Goal: Use online tool/utility: Utilize a website feature to perform a specific function

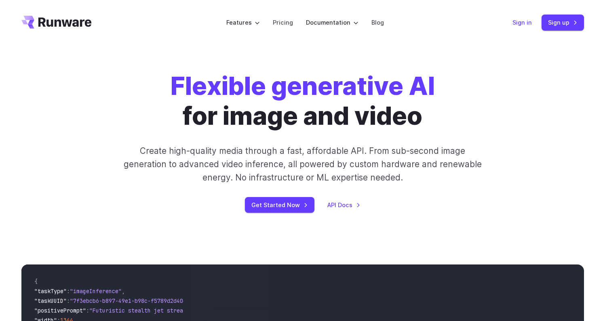
click at [521, 23] on link "Sign in" at bounding box center [522, 22] width 19 height 9
click at [523, 31] on header "Features Tasks Image generation Video generation Sonic Inference Engine™ Models…" at bounding box center [303, 22] width 582 height 45
click at [523, 26] on link "Sign in" at bounding box center [522, 22] width 19 height 9
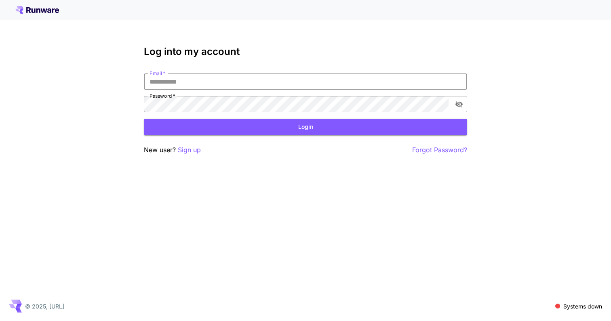
click at [293, 78] on input "Email   *" at bounding box center [305, 82] width 323 height 16
type input "**********"
click button "Login" at bounding box center [305, 127] width 323 height 17
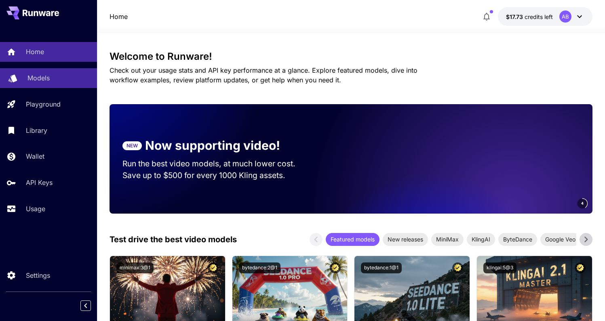
click at [61, 73] on link "Models" at bounding box center [48, 78] width 97 height 20
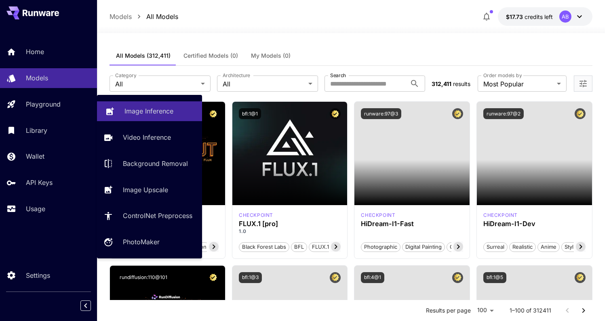
click at [137, 110] on p "Image Inference" at bounding box center [149, 111] width 49 height 10
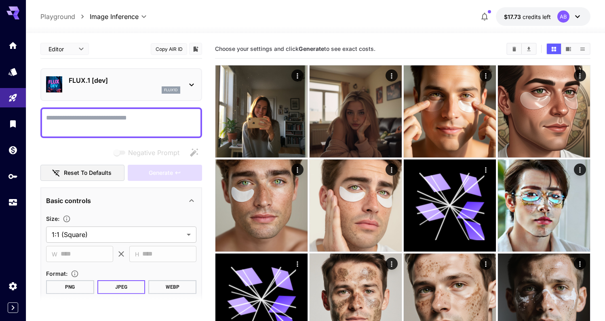
click at [156, 90] on div "flux1d" at bounding box center [125, 90] width 112 height 7
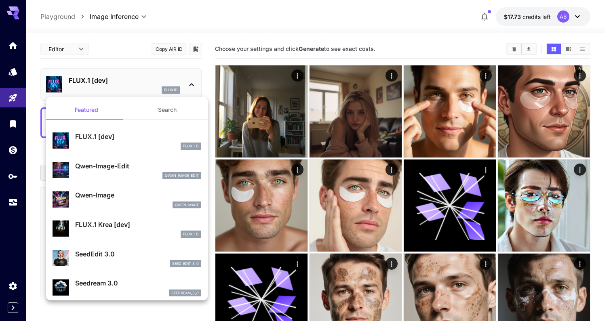
click at [175, 108] on button "Search" at bounding box center [167, 109] width 81 height 19
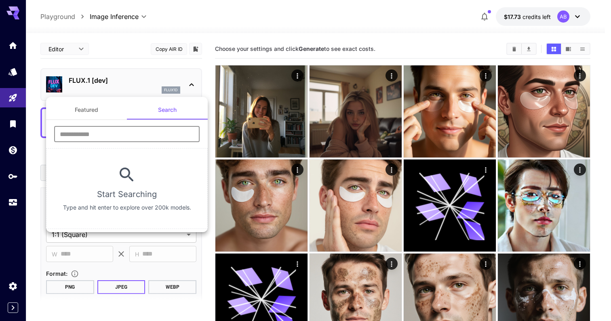
click at [173, 136] on input "text" at bounding box center [127, 134] width 146 height 16
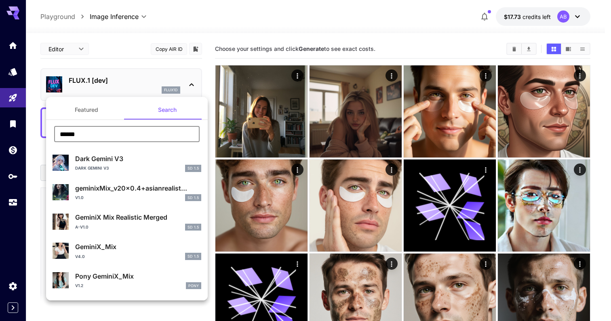
type input "******"
click at [92, 112] on button "Featured" at bounding box center [86, 109] width 81 height 19
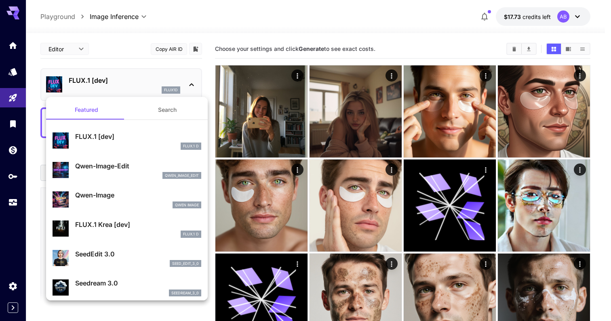
click at [175, 80] on div at bounding box center [305, 160] width 611 height 321
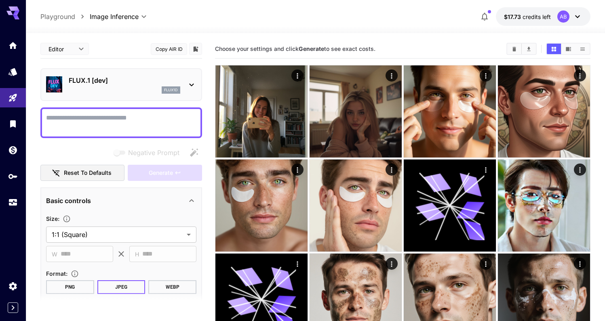
click at [99, 80] on p "FLUX.1 [dev]" at bounding box center [125, 81] width 112 height 10
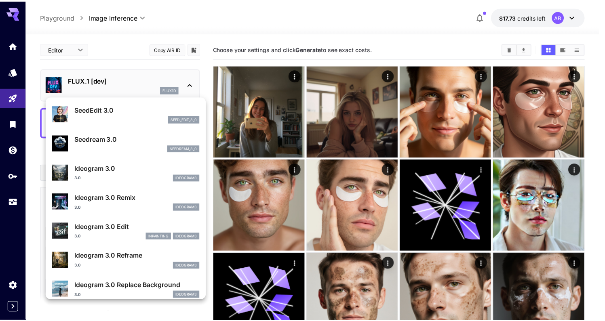
scroll to position [262, 0]
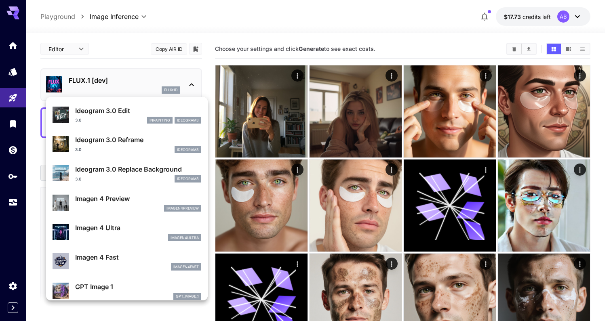
click at [149, 237] on div "imagen4ultra" at bounding box center [138, 237] width 126 height 7
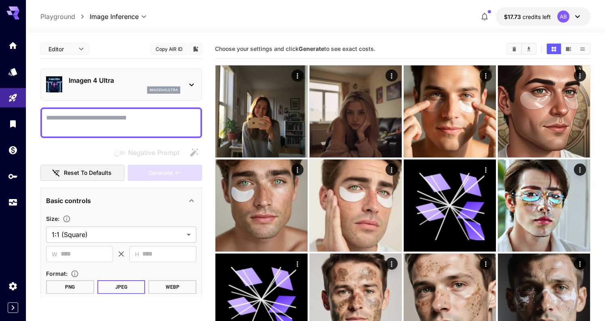
click at [137, 118] on textarea "Negative Prompt" at bounding box center [121, 122] width 150 height 19
paste textarea "**********"
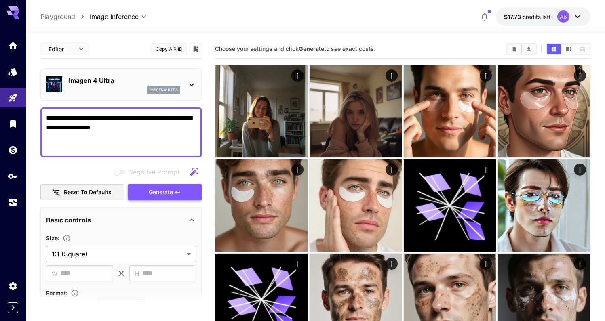
type textarea "**********"
click at [160, 192] on span "Generate" at bounding box center [161, 193] width 24 height 10
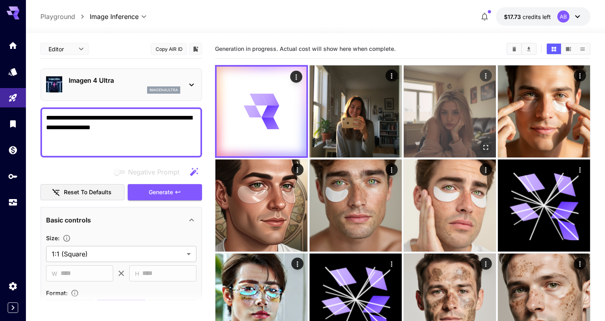
click at [486, 148] on icon "Open in fullscreen" at bounding box center [486, 148] width 8 height 8
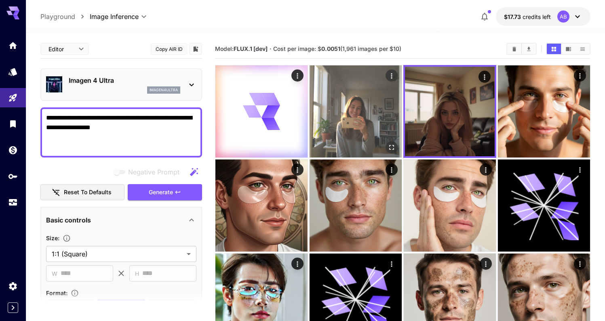
click at [378, 135] on img at bounding box center [356, 111] width 92 height 92
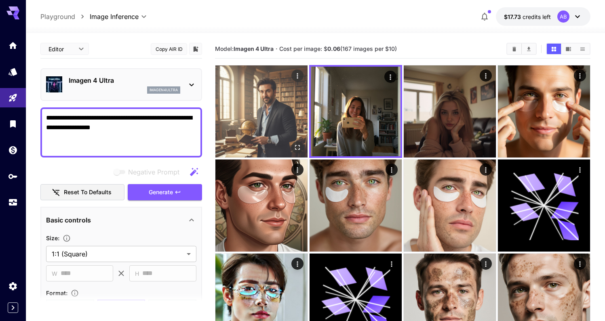
click at [295, 140] on img at bounding box center [261, 111] width 92 height 92
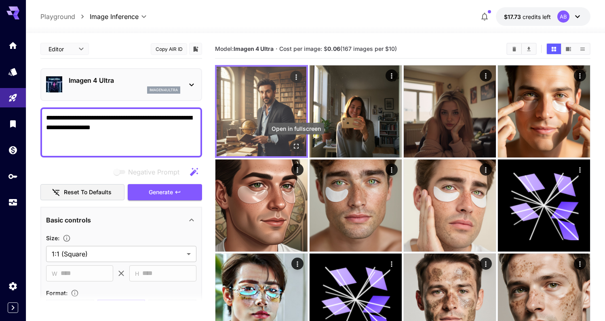
click at [295, 144] on icon "Open in fullscreen" at bounding box center [296, 146] width 5 height 5
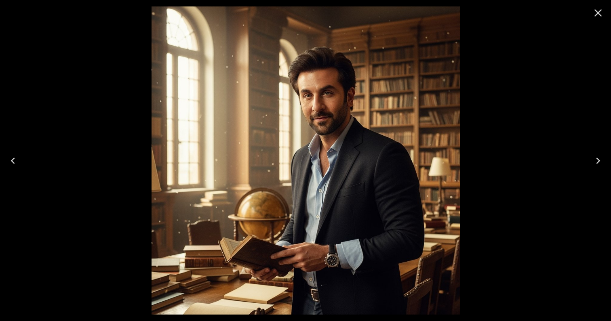
click at [595, 11] on icon "Close" at bounding box center [598, 12] width 13 height 13
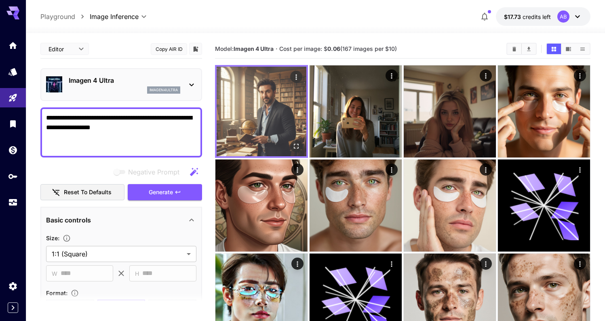
click at [269, 112] on img at bounding box center [262, 112] width 90 height 90
click at [298, 147] on icon "Open in fullscreen" at bounding box center [296, 146] width 8 height 8
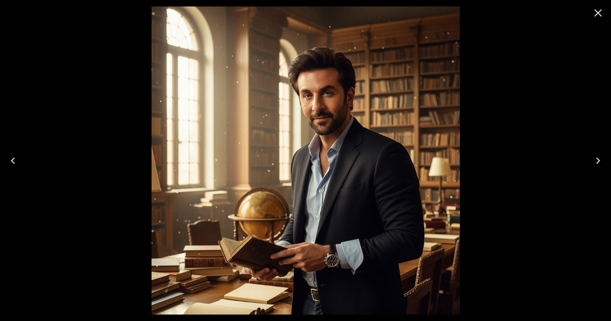
click at [597, 11] on icon "Close" at bounding box center [598, 12] width 13 height 13
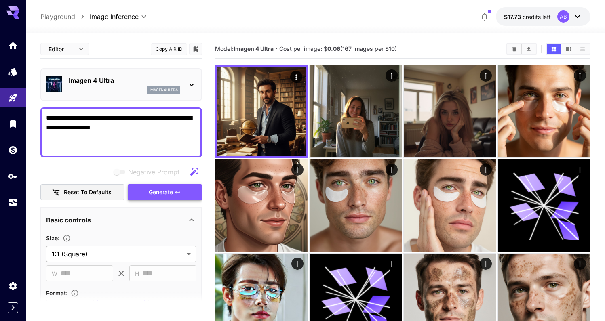
click at [171, 196] on span "Generate" at bounding box center [161, 193] width 24 height 10
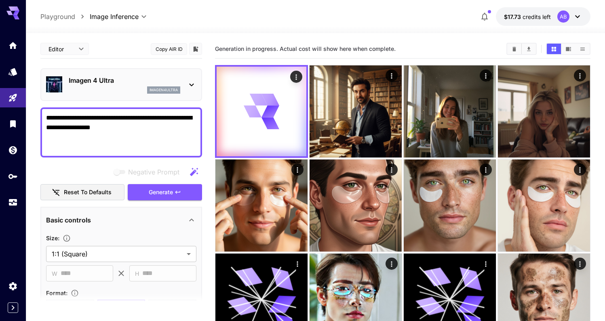
click at [91, 80] on p "Imagen 4 Ultra" at bounding box center [125, 81] width 112 height 10
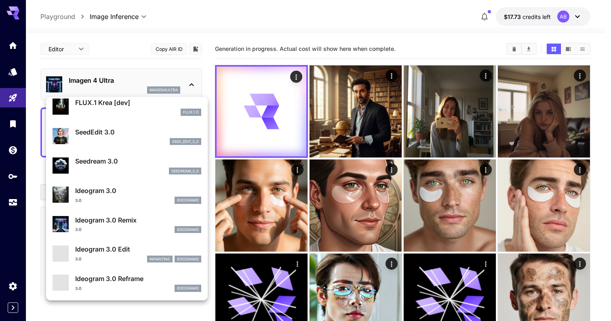
scroll to position [120, 0]
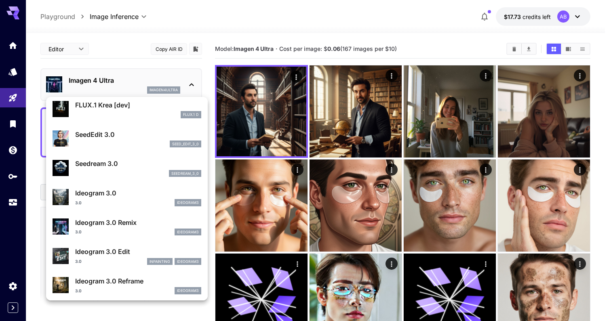
click at [259, 106] on div at bounding box center [305, 160] width 611 height 321
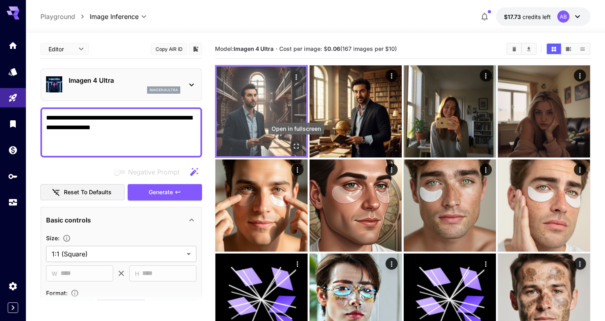
click at [297, 148] on icon "Open in fullscreen" at bounding box center [296, 146] width 8 height 8
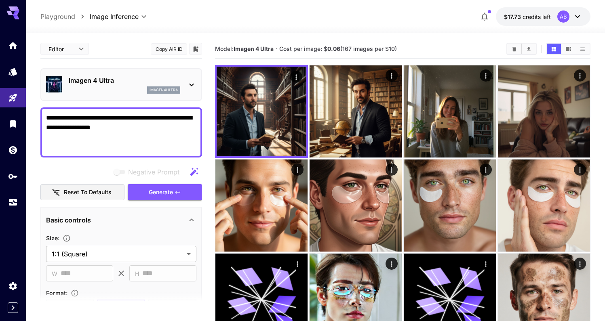
click at [140, 95] on div "Imagen 4 Ultra imagen4ultra" at bounding box center [121, 84] width 150 height 25
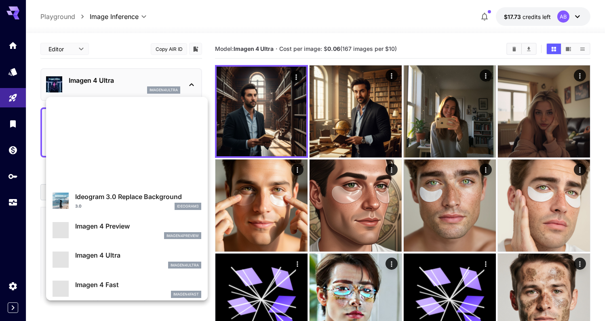
scroll to position [349, 0]
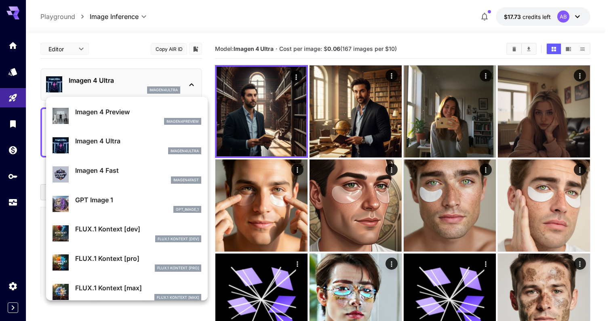
click at [143, 197] on p "GPT Image 1" at bounding box center [138, 200] width 126 height 10
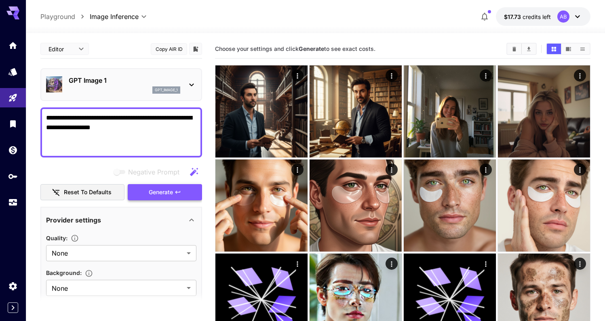
click at [169, 191] on span "Generate" at bounding box center [161, 193] width 24 height 10
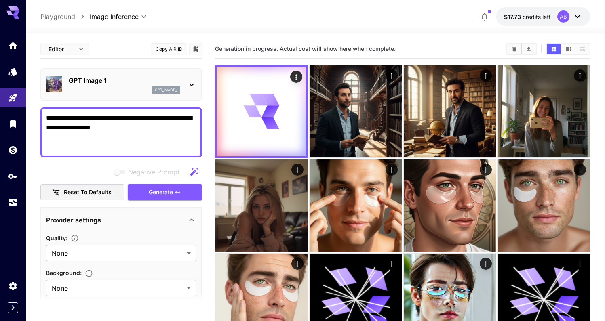
click at [46, 116] on textarea "**********" at bounding box center [121, 132] width 150 height 39
type textarea "**********"
click at [185, 189] on button "Generate" at bounding box center [165, 192] width 74 height 17
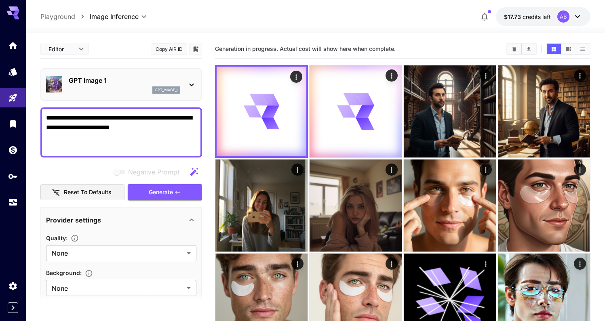
click at [122, 87] on div "gpt_image_1" at bounding box center [125, 90] width 112 height 7
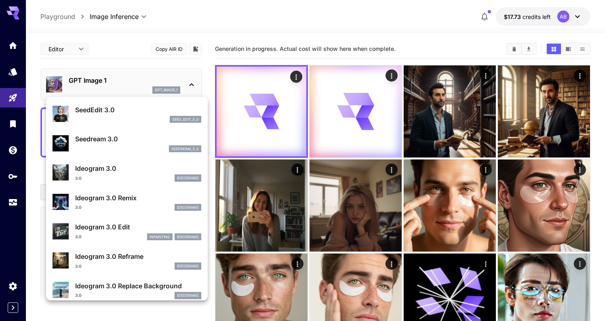
scroll to position [144, 0]
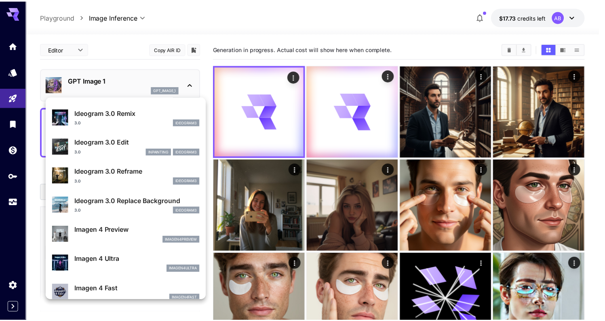
scroll to position [279, 0]
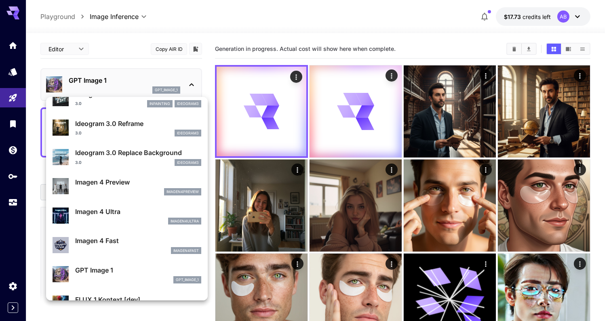
click at [139, 223] on div "imagen4ultra" at bounding box center [138, 221] width 126 height 7
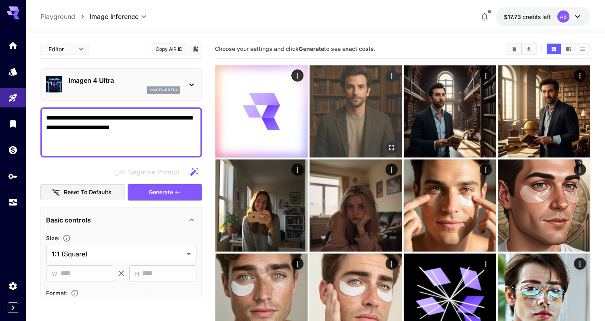
click at [388, 148] on icon "Open in fullscreen" at bounding box center [392, 148] width 8 height 8
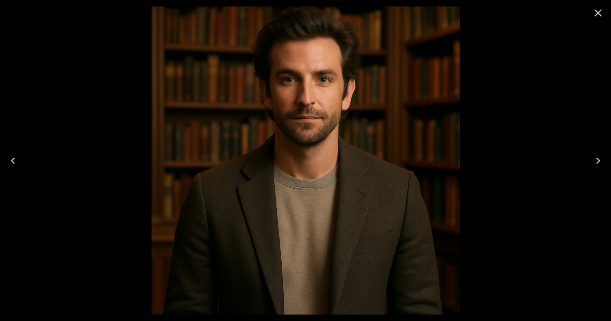
click at [598, 13] on icon "Close" at bounding box center [599, 13] width 8 height 8
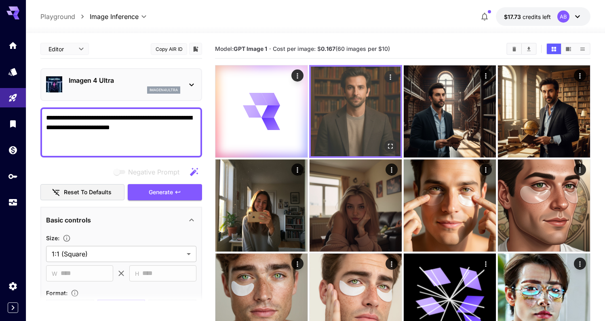
click at [377, 101] on img at bounding box center [356, 112] width 90 height 90
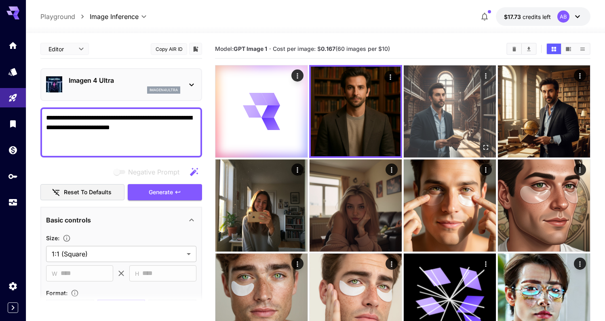
click at [430, 105] on img at bounding box center [450, 111] width 92 height 92
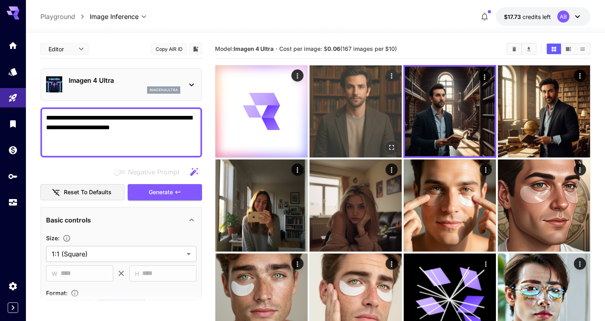
click at [348, 106] on img at bounding box center [356, 111] width 92 height 92
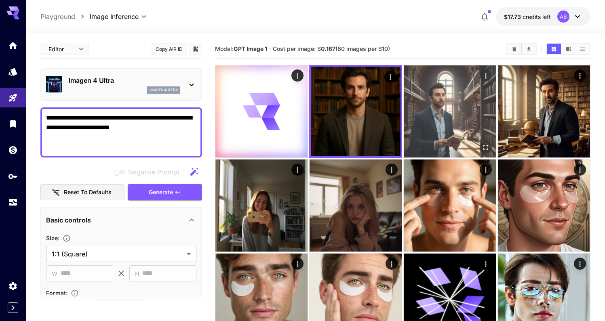
click at [437, 110] on img at bounding box center [450, 111] width 92 height 92
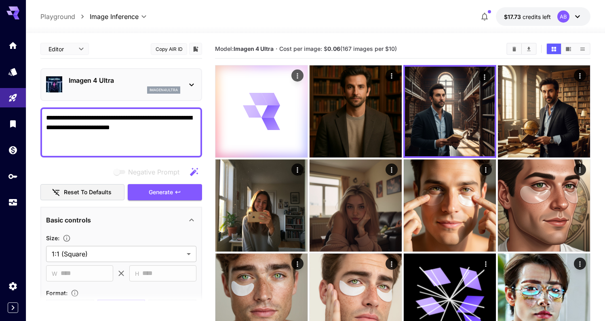
click at [253, 110] on icon at bounding box center [252, 112] width 19 height 13
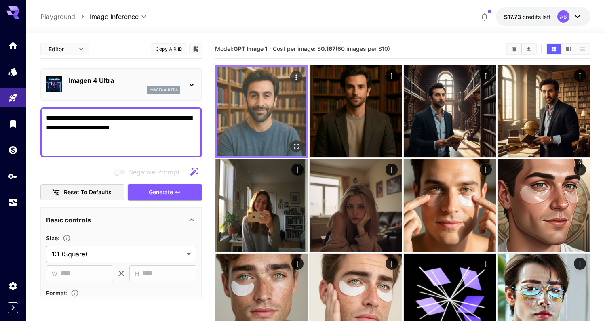
click at [291, 131] on img at bounding box center [262, 112] width 90 height 90
click at [277, 119] on img at bounding box center [262, 112] width 90 height 90
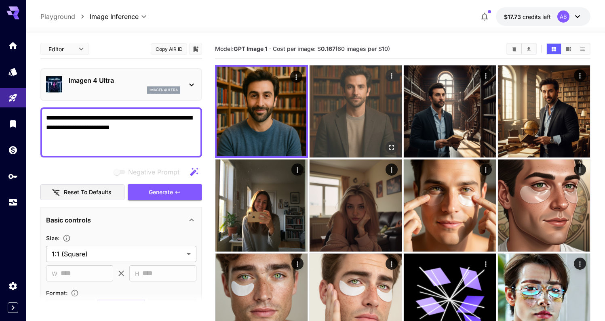
click at [318, 119] on img at bounding box center [356, 111] width 92 height 92
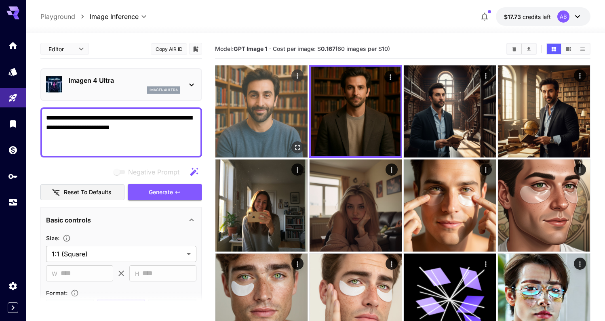
click at [278, 115] on img at bounding box center [261, 111] width 92 height 92
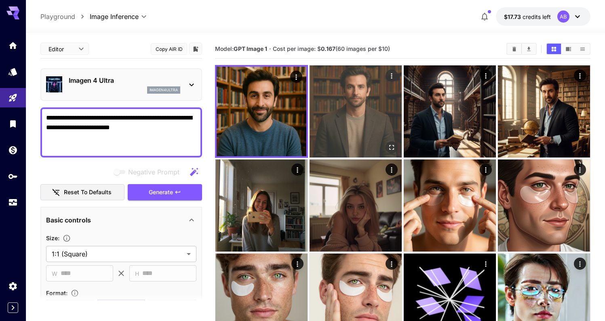
click at [345, 120] on img at bounding box center [356, 111] width 92 height 92
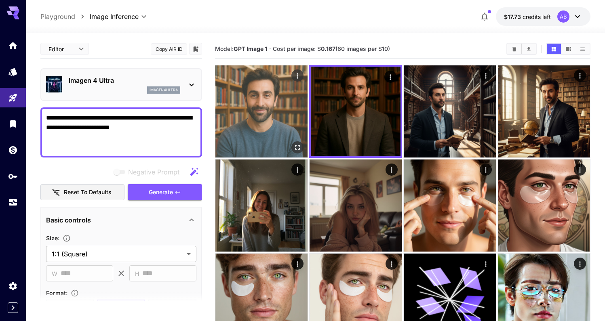
click at [253, 103] on img at bounding box center [261, 111] width 92 height 92
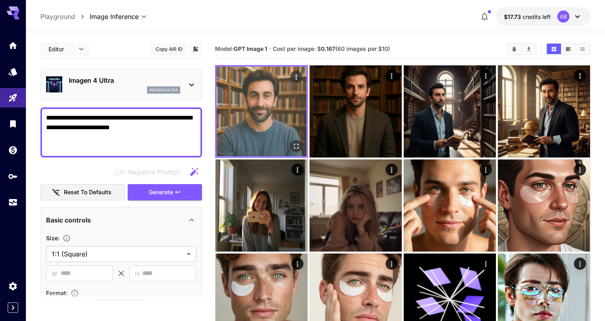
click at [296, 149] on icon "Open in fullscreen" at bounding box center [296, 146] width 8 height 8
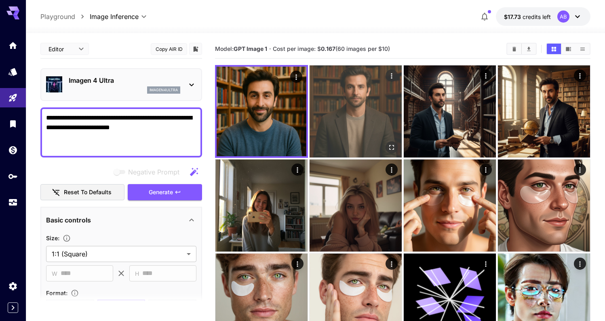
click at [347, 120] on img at bounding box center [356, 111] width 92 height 92
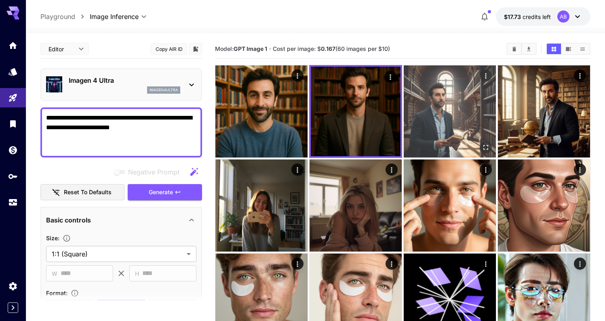
click at [454, 102] on img at bounding box center [450, 111] width 92 height 92
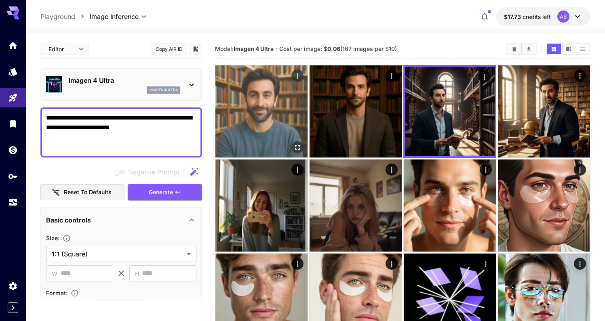
click at [245, 109] on img at bounding box center [261, 111] width 92 height 92
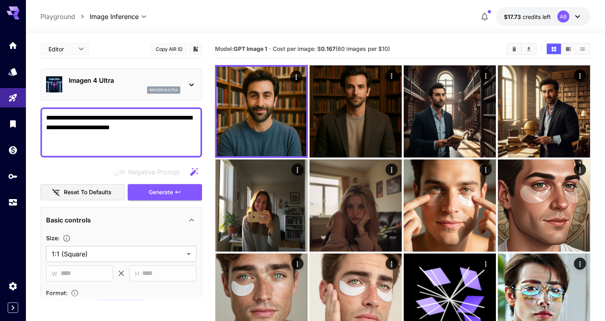
click at [137, 141] on textarea "**********" at bounding box center [121, 132] width 150 height 39
click at [152, 134] on textarea "**********" at bounding box center [121, 132] width 150 height 39
click at [153, 125] on textarea "**********" at bounding box center [121, 132] width 150 height 39
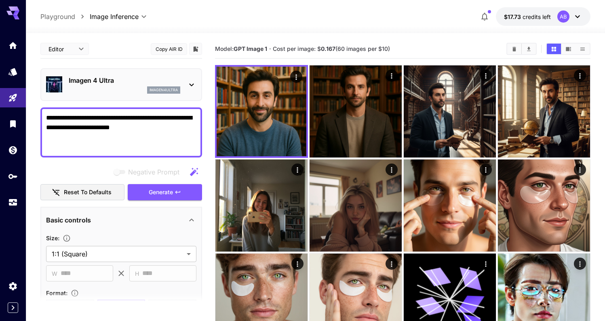
click at [153, 125] on textarea "**********" at bounding box center [121, 132] width 150 height 39
paste textarea
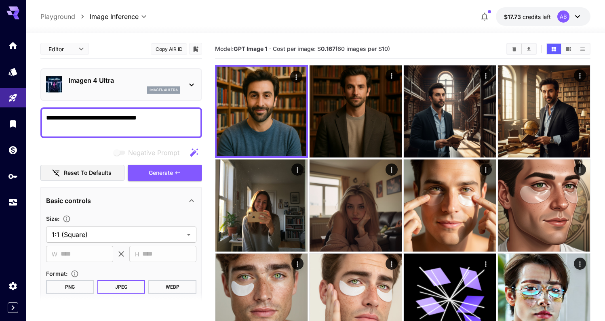
type textarea "**********"
click at [172, 120] on textarea "**********" at bounding box center [121, 122] width 150 height 19
paste textarea "**********"
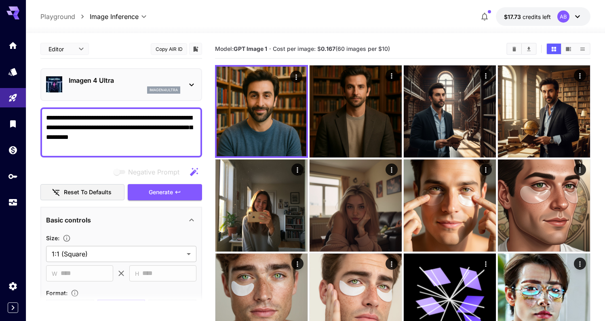
drag, startPoint x: 84, startPoint y: 118, endPoint x: 30, endPoint y: 116, distance: 54.2
click at [99, 141] on textarea "**********" at bounding box center [121, 132] width 150 height 39
click at [154, 190] on span "Generate" at bounding box center [161, 193] width 24 height 10
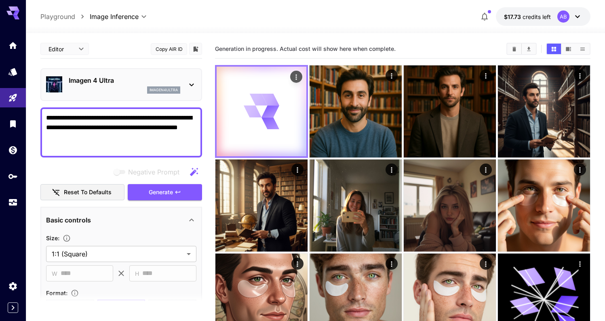
click at [272, 93] on div at bounding box center [262, 112] width 90 height 90
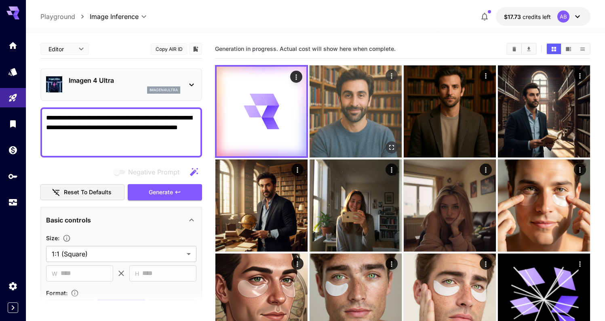
click at [357, 93] on img at bounding box center [356, 111] width 92 height 92
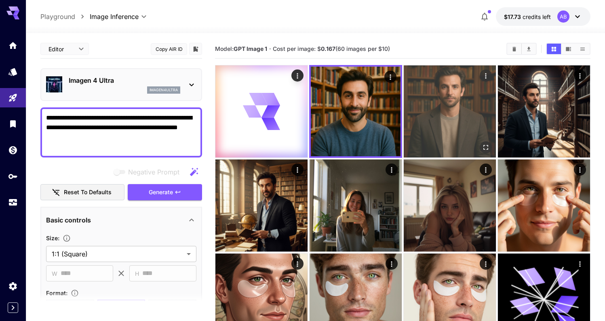
click at [446, 98] on img at bounding box center [450, 111] width 92 height 92
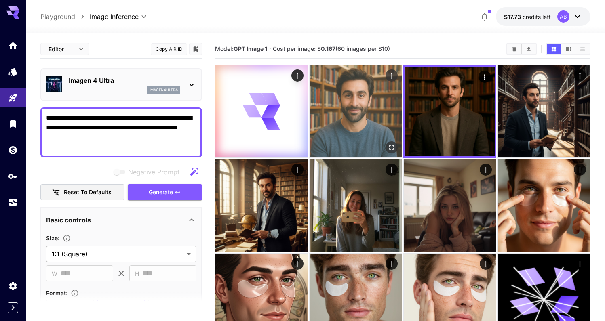
click at [376, 105] on img at bounding box center [356, 111] width 92 height 92
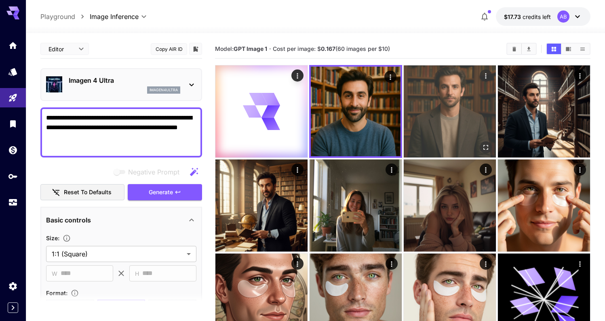
click at [435, 105] on img at bounding box center [450, 111] width 92 height 92
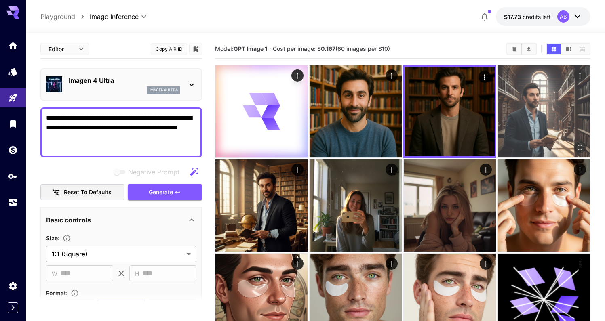
click at [549, 119] on img at bounding box center [544, 111] width 92 height 92
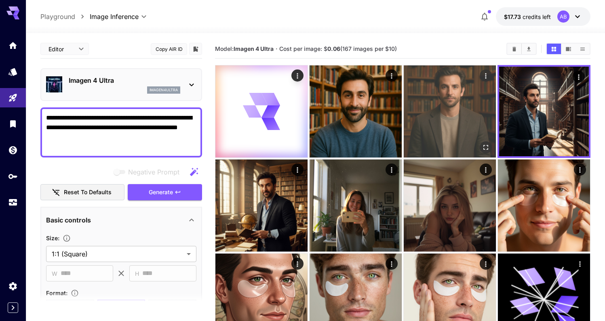
click at [414, 123] on img at bounding box center [450, 111] width 92 height 92
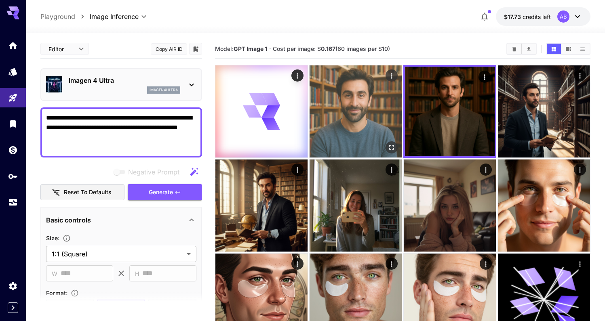
click at [375, 125] on img at bounding box center [356, 111] width 92 height 92
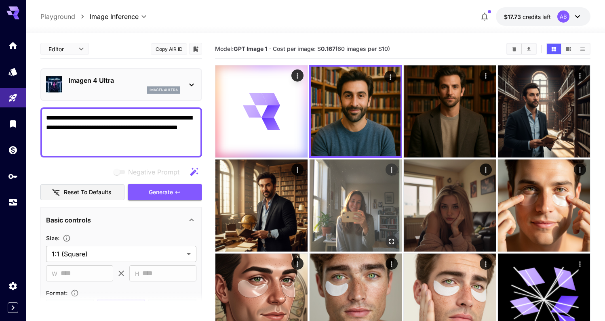
click at [370, 197] on img at bounding box center [356, 206] width 92 height 92
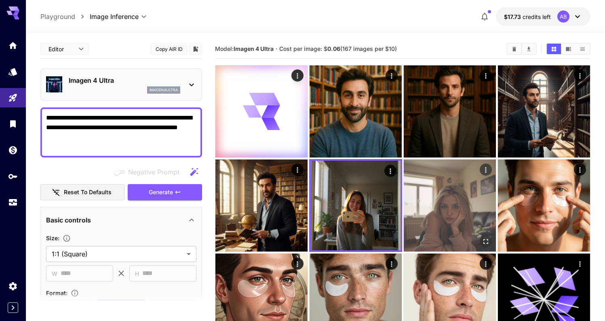
click at [426, 197] on img at bounding box center [450, 206] width 92 height 92
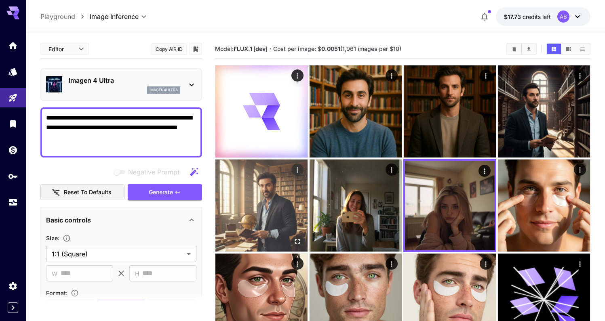
click at [238, 209] on img at bounding box center [261, 206] width 92 height 92
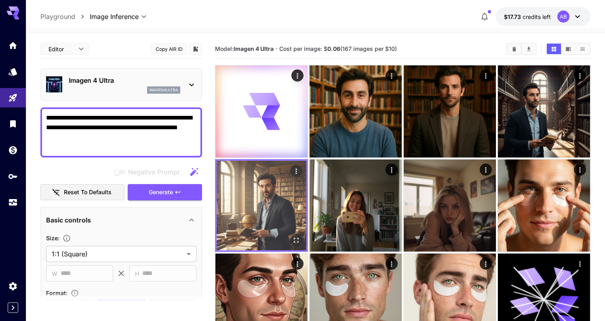
click at [256, 195] on img at bounding box center [262, 206] width 90 height 90
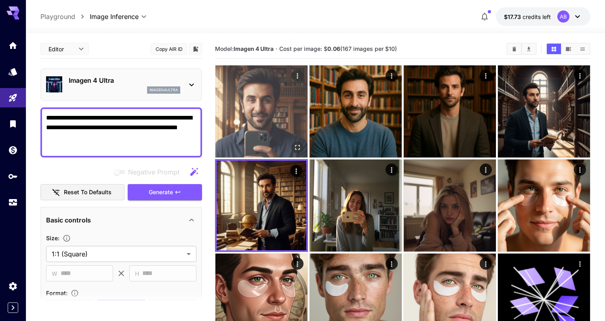
click at [265, 105] on img at bounding box center [261, 111] width 92 height 92
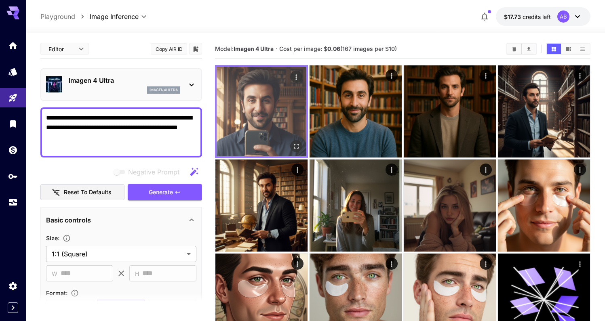
click at [297, 148] on icon "Open in fullscreen" at bounding box center [296, 146] width 8 height 8
click at [276, 129] on img at bounding box center [262, 112] width 90 height 90
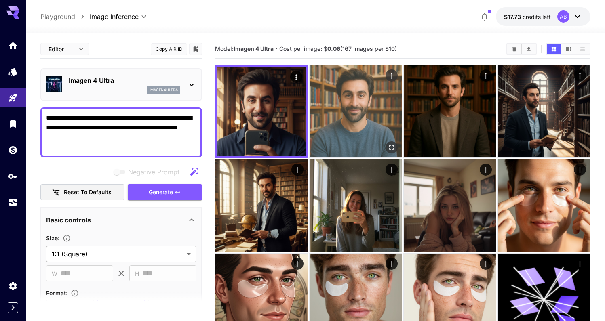
click at [333, 126] on img at bounding box center [356, 111] width 92 height 92
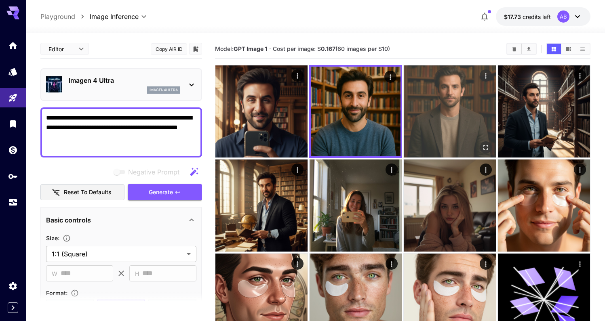
click at [411, 129] on img at bounding box center [450, 111] width 92 height 92
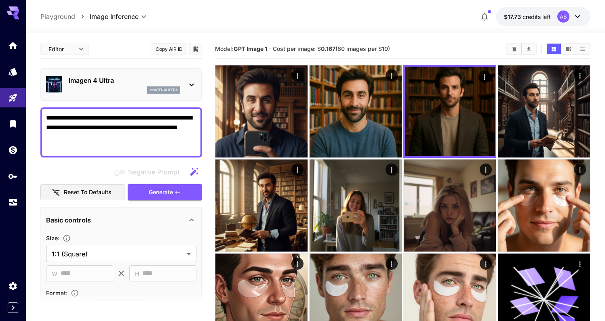
click at [135, 122] on textarea "**********" at bounding box center [121, 132] width 150 height 39
paste textarea "**********"
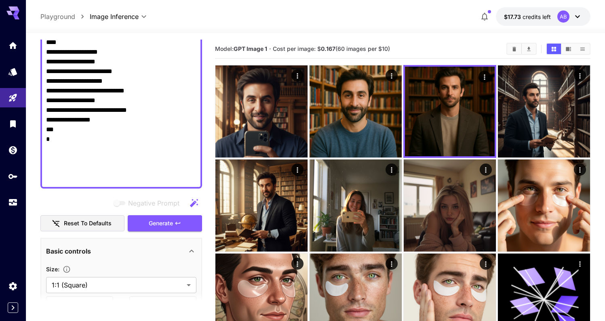
scroll to position [798, 0]
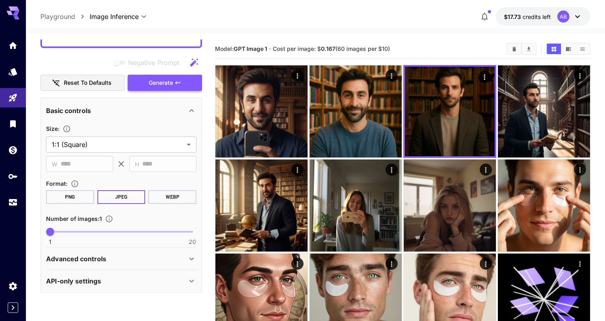
type textarea "**********"
click at [169, 81] on span "Generate" at bounding box center [161, 83] width 24 height 10
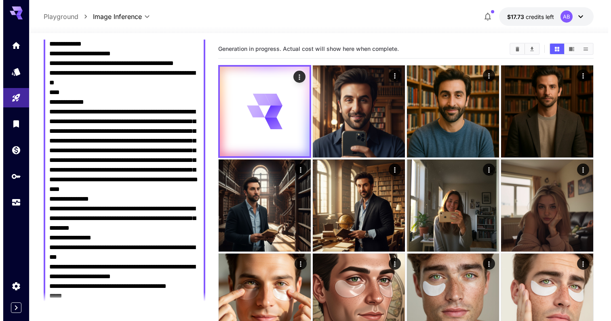
scroll to position [0, 0]
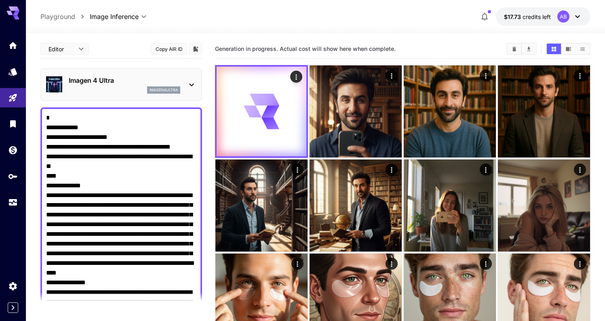
click at [171, 79] on p "Imagen 4 Ultra" at bounding box center [125, 81] width 112 height 10
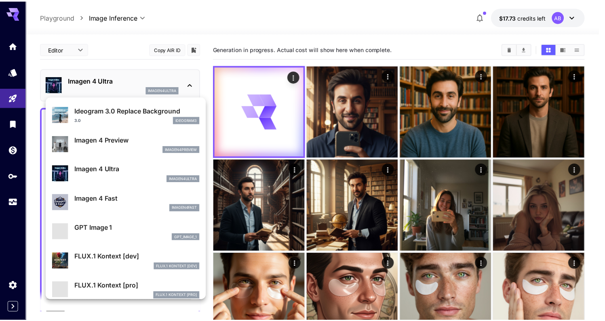
scroll to position [391, 0]
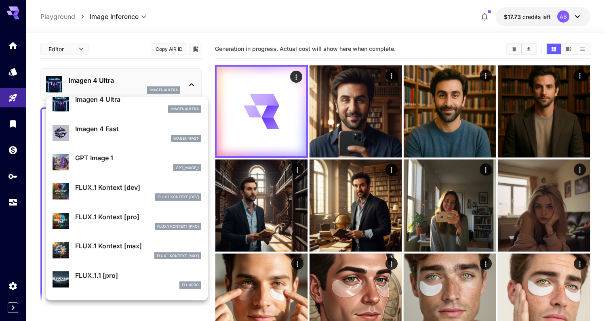
click at [143, 165] on div "gpt_image_1" at bounding box center [138, 168] width 126 height 7
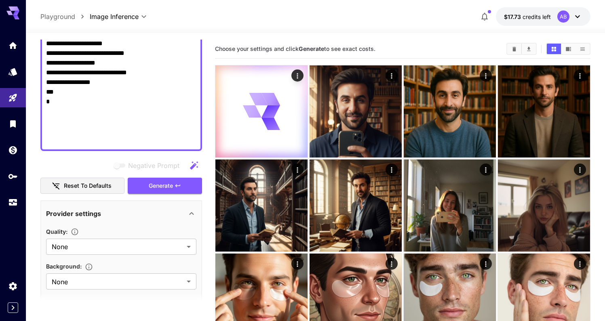
scroll to position [758, 0]
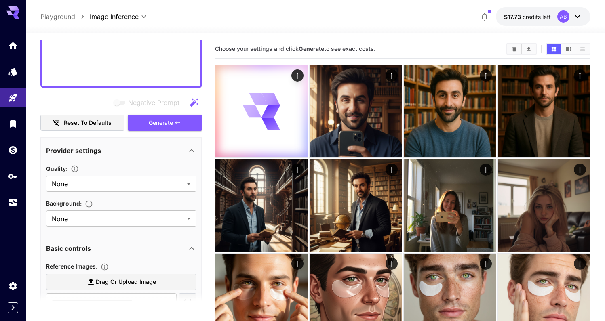
click at [141, 169] on div "Quality :" at bounding box center [121, 169] width 150 height 10
click at [152, 127] on span "Generate" at bounding box center [161, 123] width 24 height 10
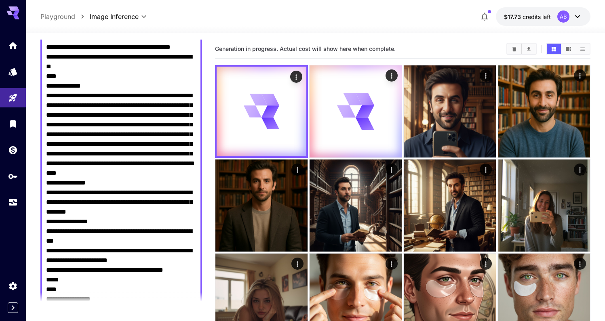
scroll to position [0, 0]
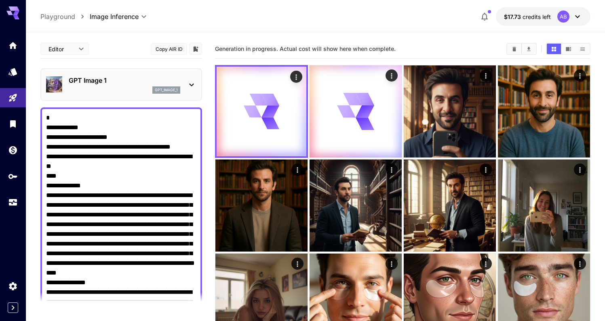
click at [141, 83] on p "GPT Image 1" at bounding box center [125, 81] width 112 height 10
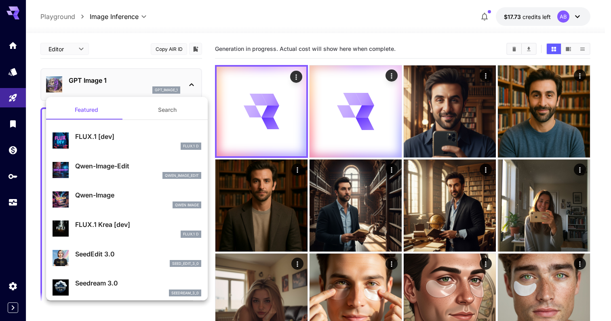
click at [122, 196] on p "Qwen-Image" at bounding box center [138, 195] width 126 height 10
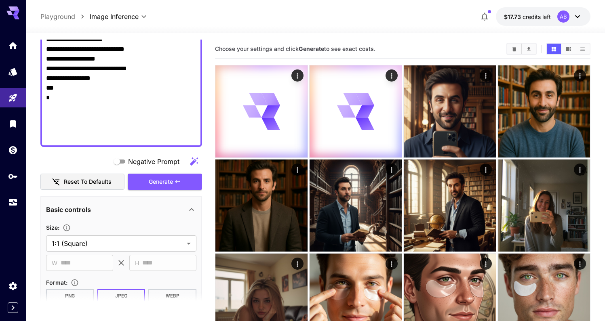
scroll to position [724, 0]
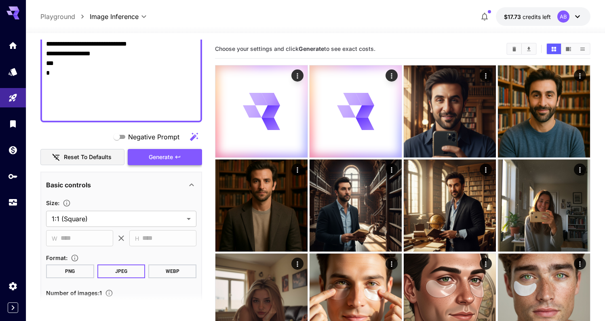
click at [171, 163] on button "Generate" at bounding box center [165, 157] width 74 height 17
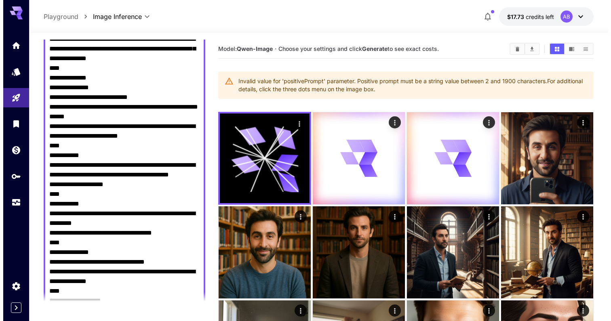
scroll to position [0, 0]
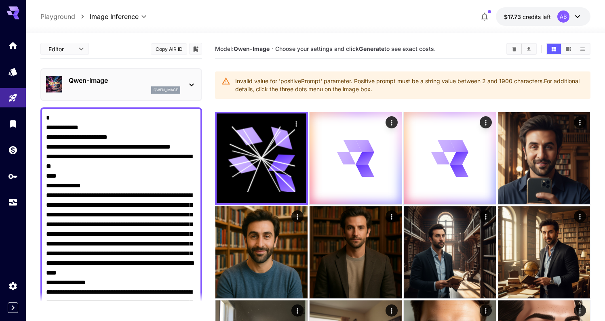
click at [149, 90] on div "qwen_image" at bounding box center [125, 90] width 112 height 7
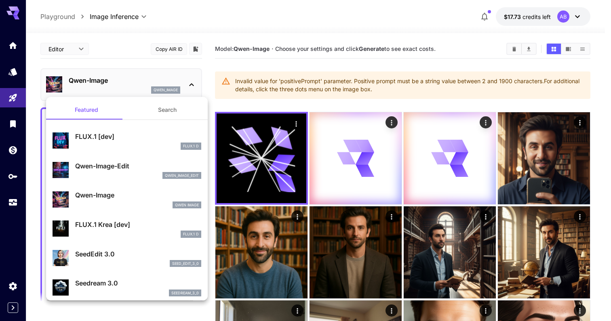
click at [249, 40] on div at bounding box center [305, 160] width 611 height 321
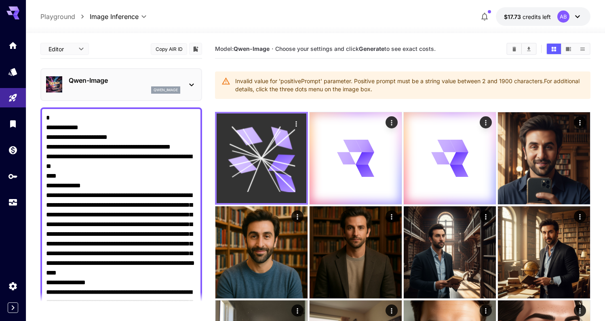
click at [251, 158] on icon at bounding box center [261, 158] width 67 height 67
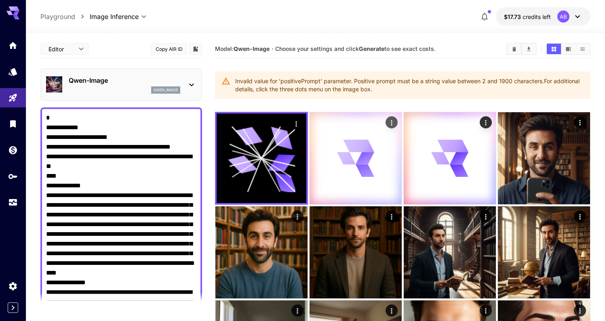
click at [345, 172] on icon at bounding box center [355, 158] width 37 height 37
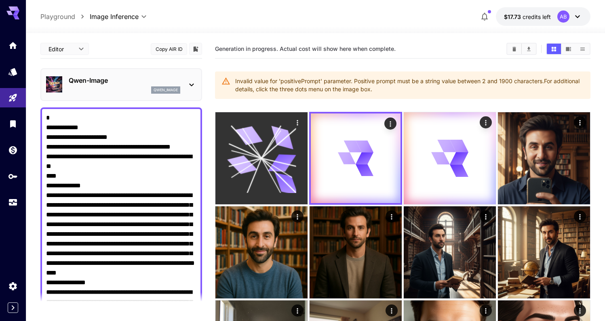
click at [266, 157] on icon at bounding box center [261, 158] width 69 height 69
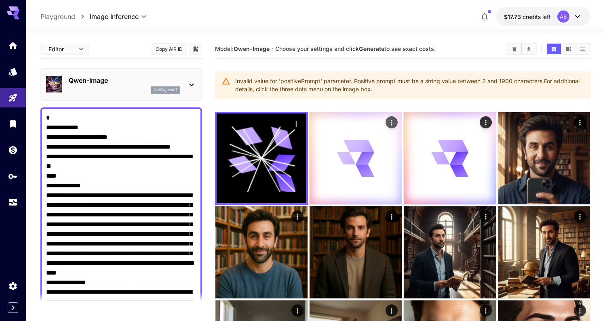
click at [347, 175] on icon at bounding box center [355, 158] width 37 height 37
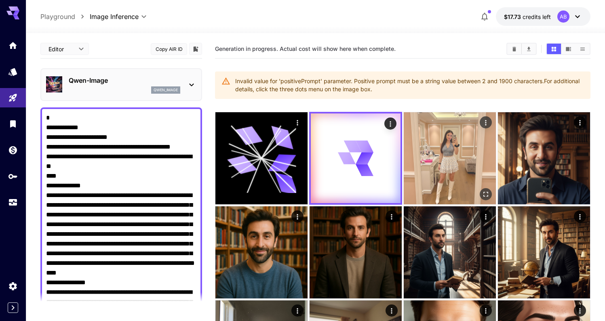
click at [422, 174] on img at bounding box center [450, 158] width 92 height 92
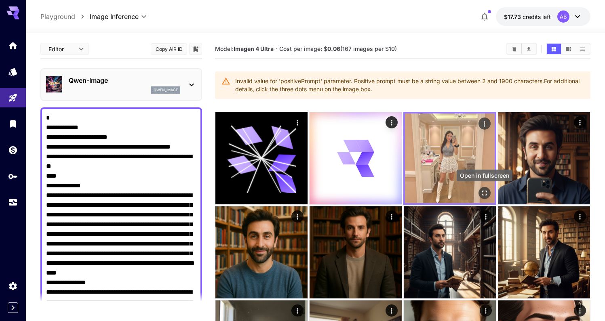
click at [483, 194] on icon "Open in fullscreen" at bounding box center [484, 193] width 5 height 5
click at [459, 177] on img at bounding box center [450, 159] width 90 height 90
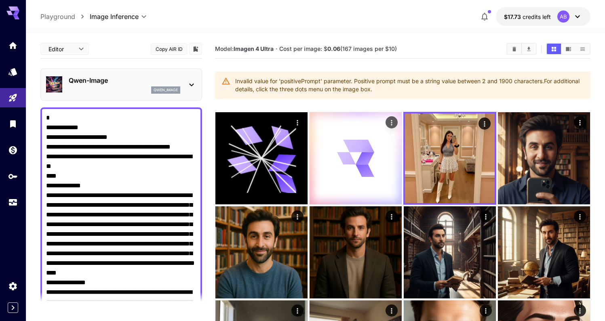
click at [341, 167] on icon at bounding box center [355, 158] width 37 height 37
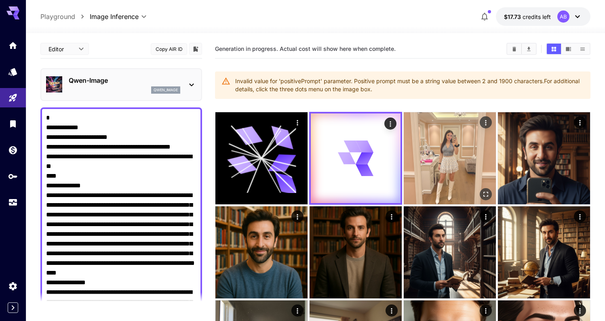
click at [450, 168] on img at bounding box center [450, 158] width 92 height 92
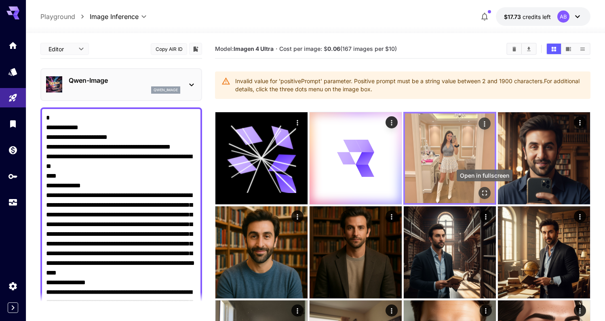
click at [488, 192] on icon "Open in fullscreen" at bounding box center [485, 193] width 8 height 8
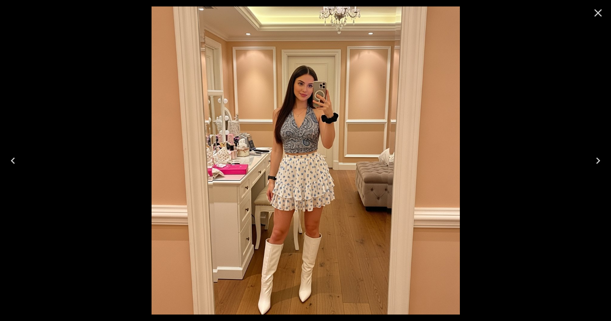
click at [286, 101] on img at bounding box center [306, 160] width 308 height 308
